Goal: Task Accomplishment & Management: Use online tool/utility

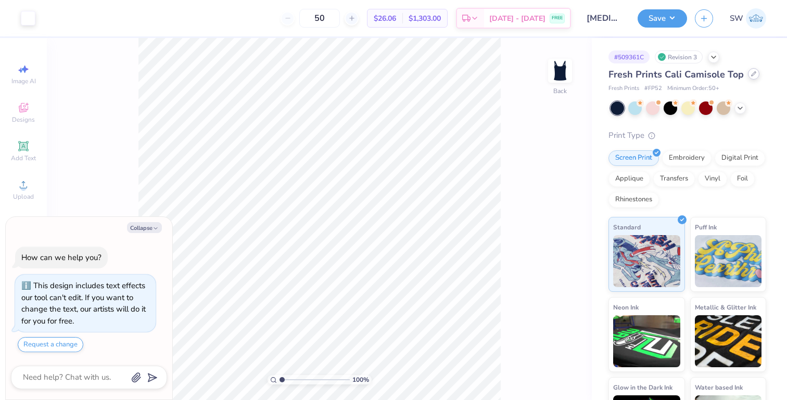
click at [751, 73] on icon at bounding box center [753, 73] width 5 height 5
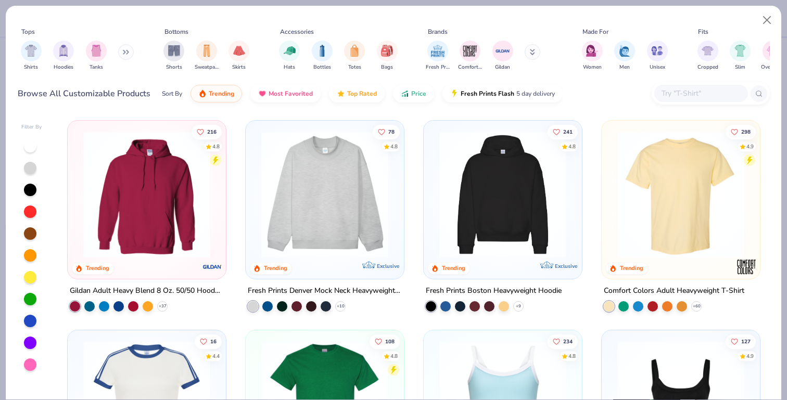
click at [424, 37] on div "Fresh Prints Comfort Colors Gildan" at bounding box center [489, 55] width 131 height 39
click at [444, 58] on div "filter for Fresh Prints" at bounding box center [437, 50] width 21 height 21
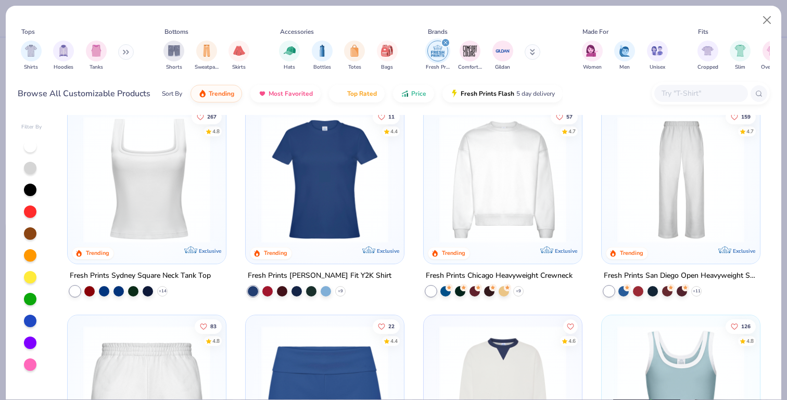
scroll to position [214, 0]
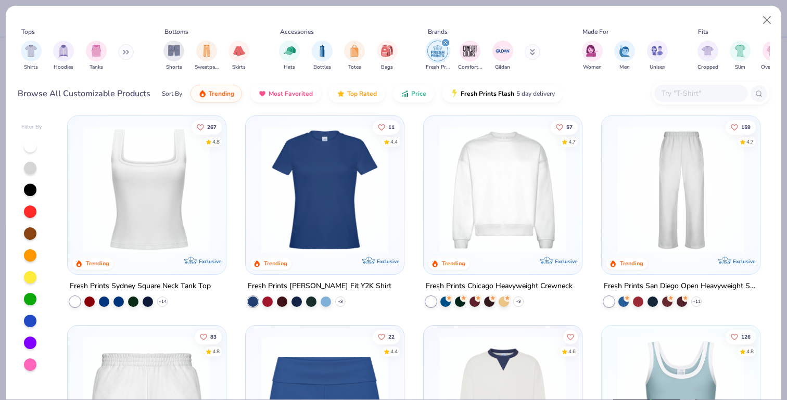
click at [359, 208] on img at bounding box center [324, 189] width 137 height 127
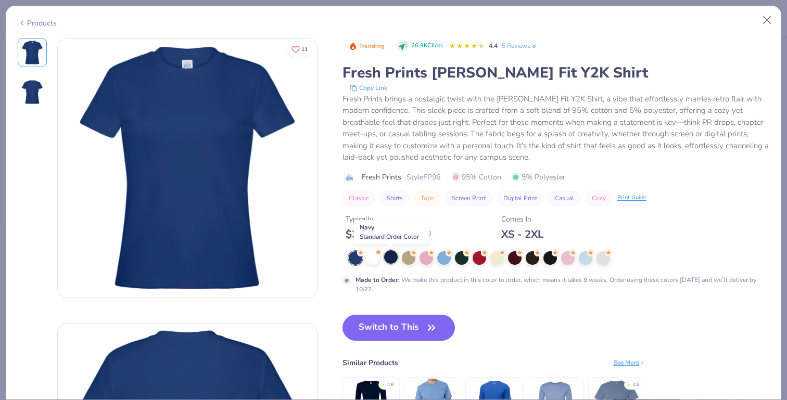
click at [393, 261] on div at bounding box center [391, 257] width 14 height 14
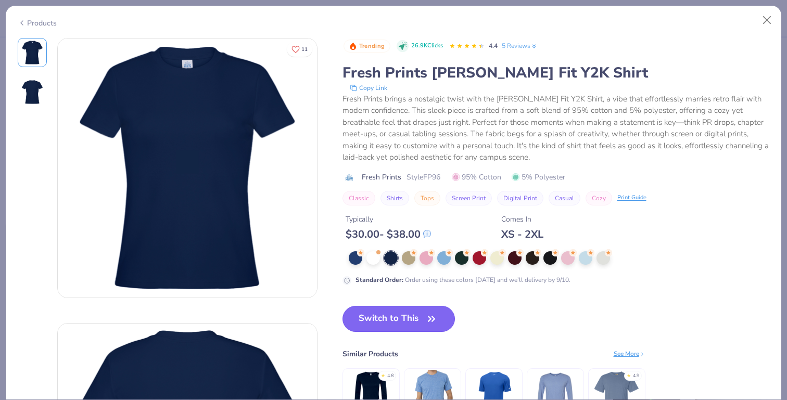
click at [394, 319] on button "Switch to This" at bounding box center [399, 319] width 113 height 26
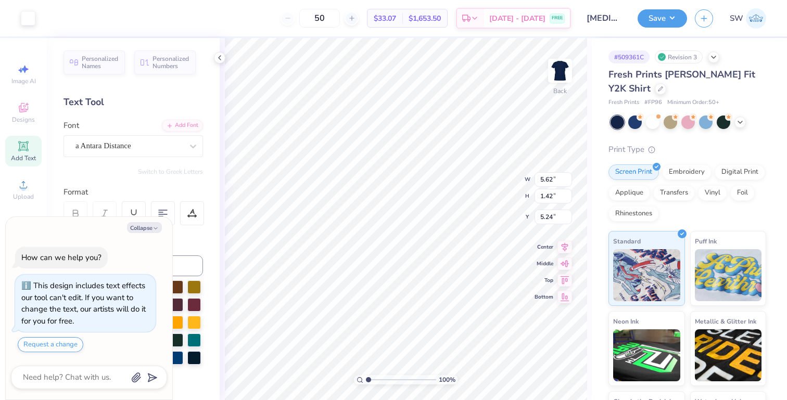
type textarea "x"
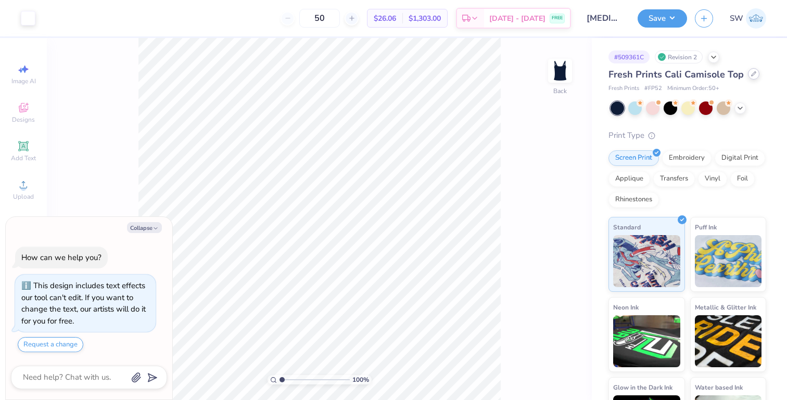
click at [751, 74] on icon at bounding box center [753, 73] width 5 height 5
type textarea "x"
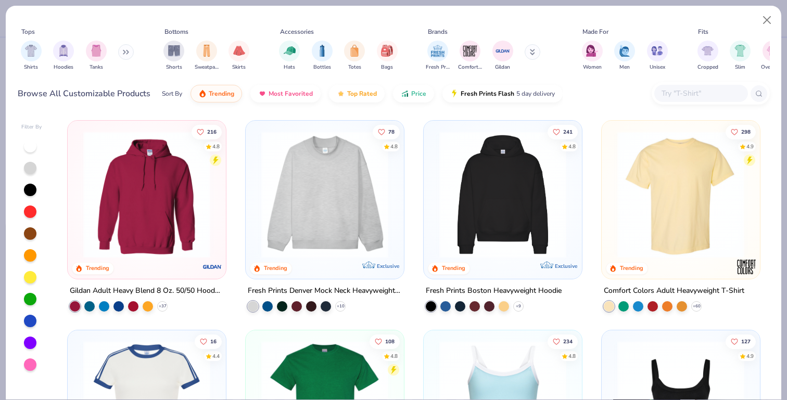
click at [685, 90] on input "text" at bounding box center [701, 93] width 80 height 12
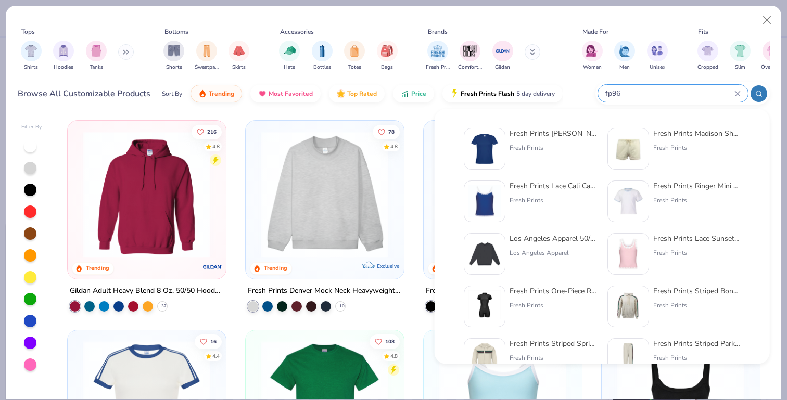
type input "fp96"
click at [480, 160] on img at bounding box center [484, 149] width 32 height 32
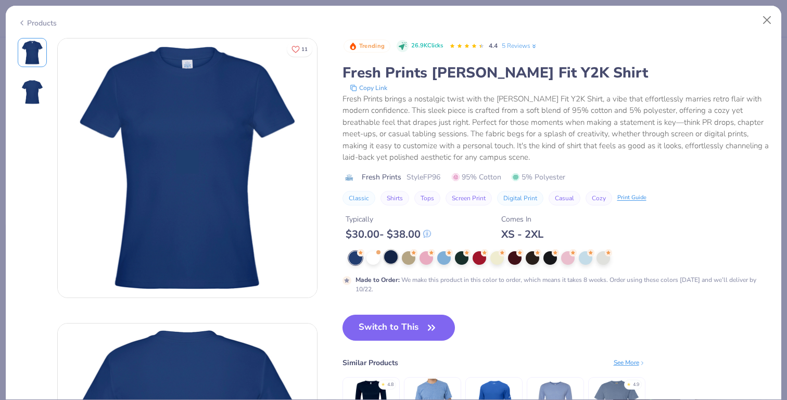
click at [387, 252] on div at bounding box center [391, 257] width 14 height 14
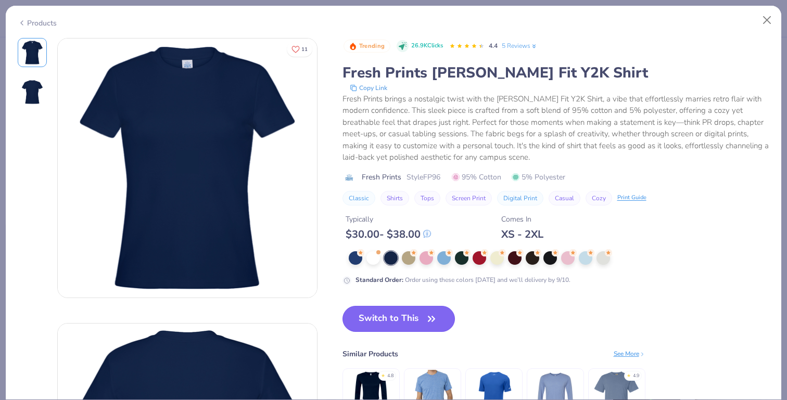
click at [389, 330] on button "Switch to This" at bounding box center [399, 319] width 113 height 26
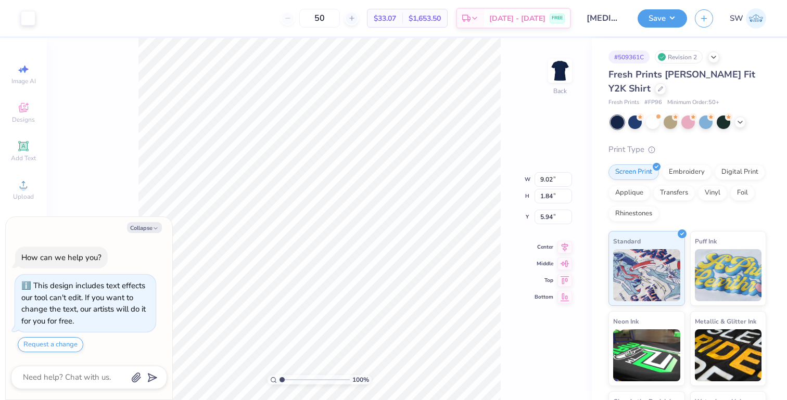
type textarea "x"
type input "3.00"
click at [661, 19] on button "Save" at bounding box center [662, 17] width 49 height 18
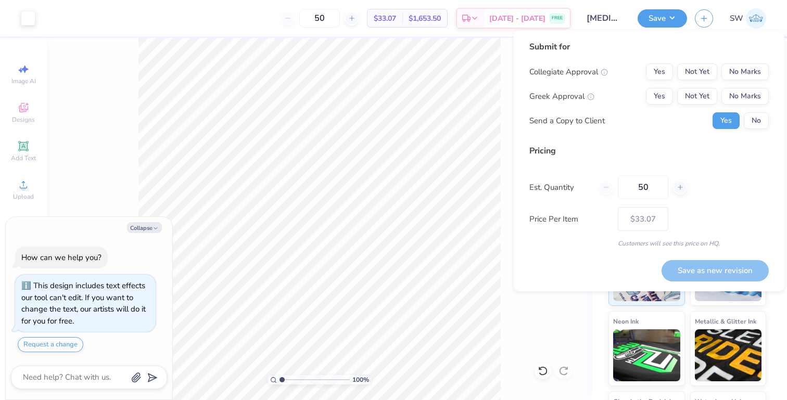
click at [755, 129] on div "Submit for Collegiate Approval Yes Not Yet No Marks Greek Approval Yes Not Yet …" at bounding box center [648, 89] width 239 height 96
click at [754, 112] on button "No" at bounding box center [756, 120] width 25 height 17
type textarea "x"
click at [754, 68] on button "No Marks" at bounding box center [744, 72] width 47 height 17
click at [751, 95] on button "No Marks" at bounding box center [744, 96] width 47 height 17
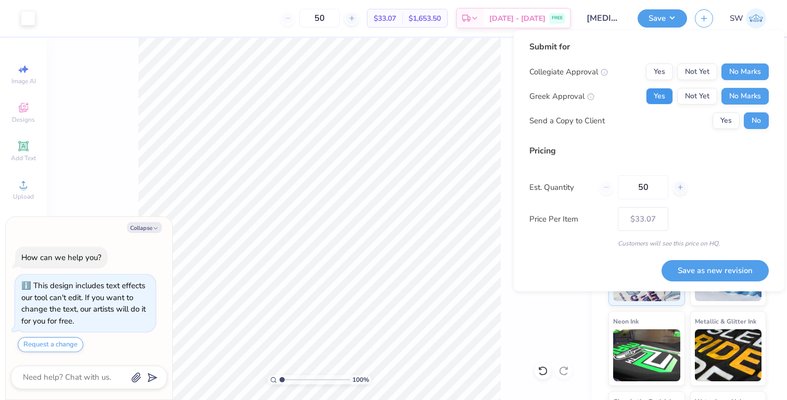
click at [660, 96] on button "Yes" at bounding box center [659, 96] width 27 height 17
click at [647, 177] on input "50" at bounding box center [643, 187] width 50 height 24
type input "24"
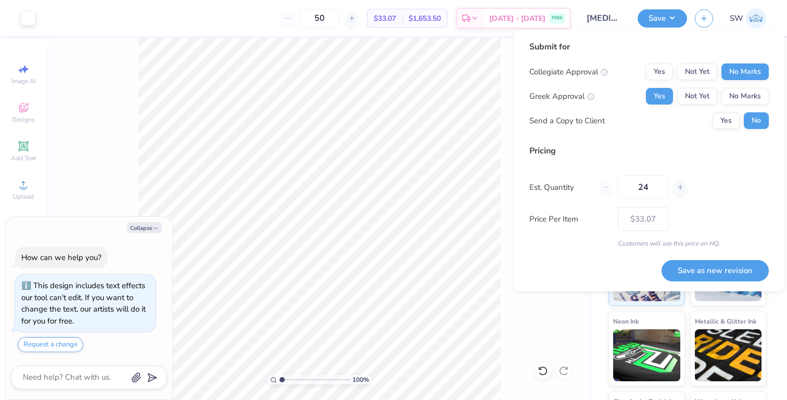
type input "24"
type input "50"
click at [690, 205] on div "Pricing Est. Quantity 50 Price Per Item $33.07 Customers will see this price on…" at bounding box center [648, 197] width 239 height 104
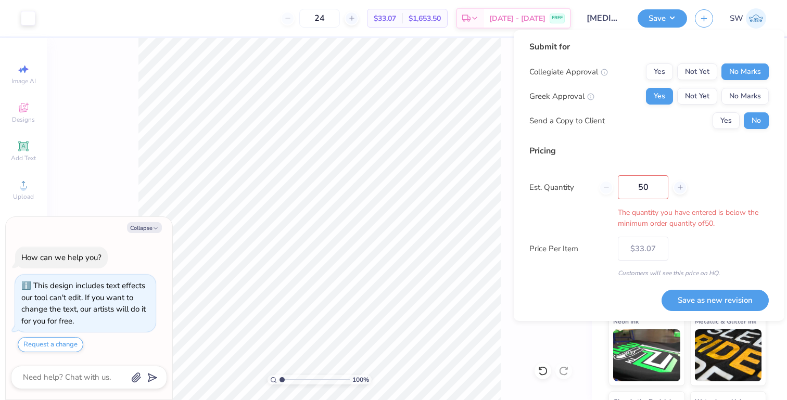
type input "50"
type input "$33.07"
